Goal: Obtain resource: Download file/media

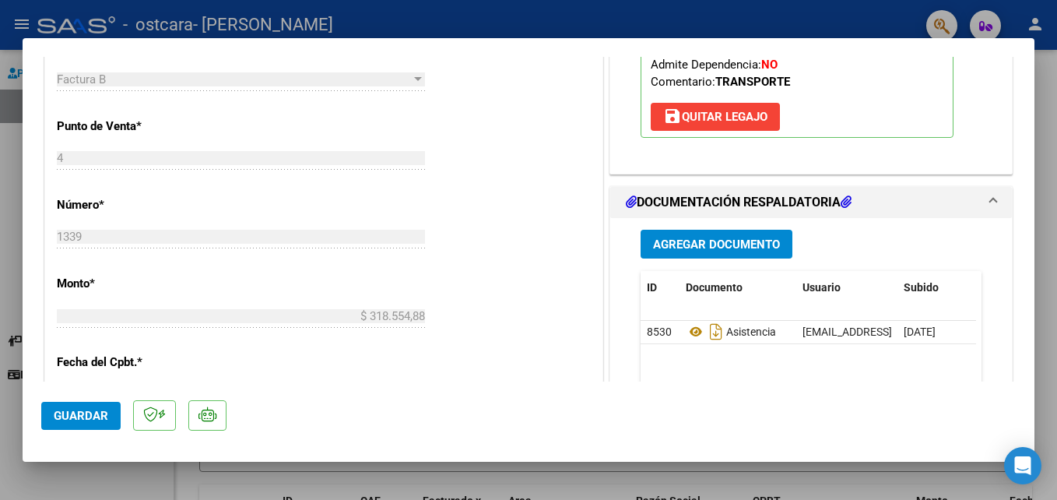
scroll to position [592, 0]
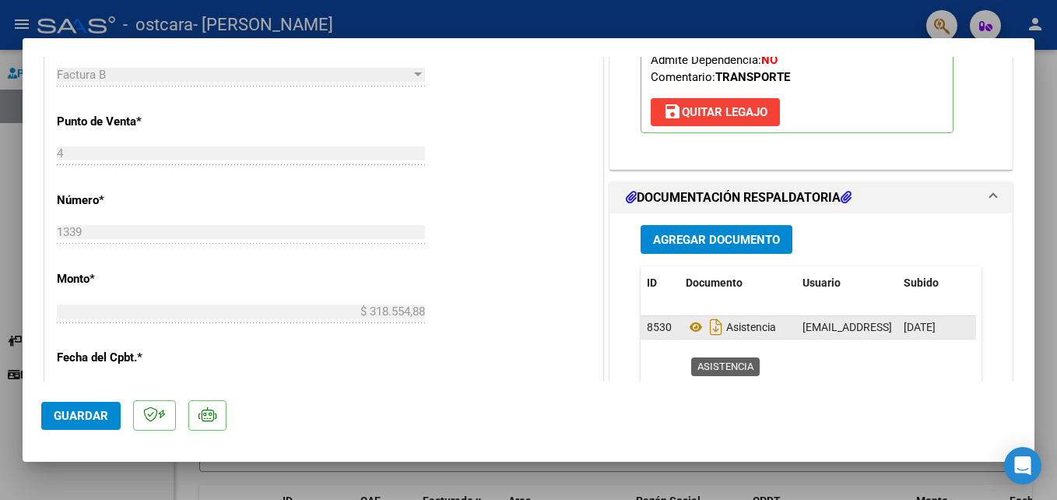
click at [737, 333] on span "Asistencia" at bounding box center [731, 327] width 90 height 12
click at [712, 339] on icon "Descargar documento" at bounding box center [716, 327] width 20 height 25
type input "$ 0,00"
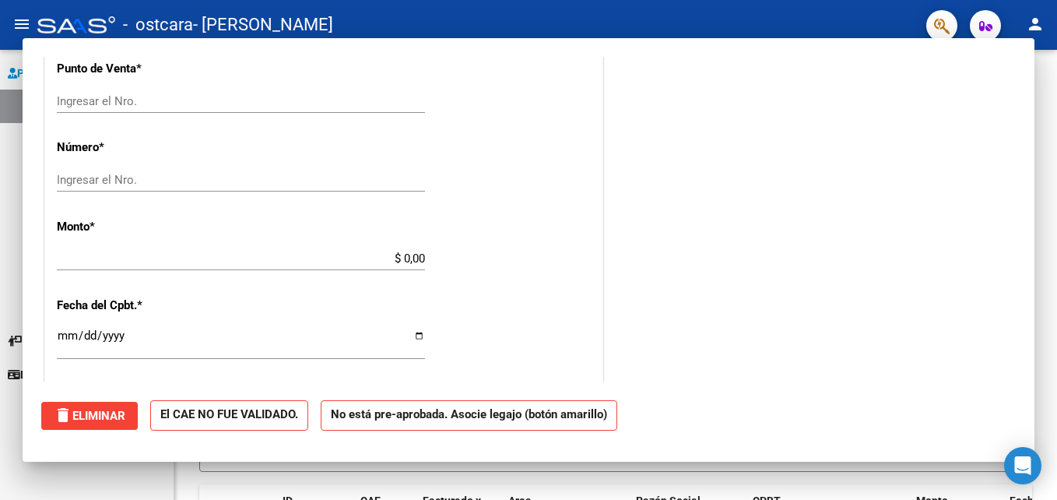
scroll to position [0, 0]
